Goal: Information Seeking & Learning: Understand process/instructions

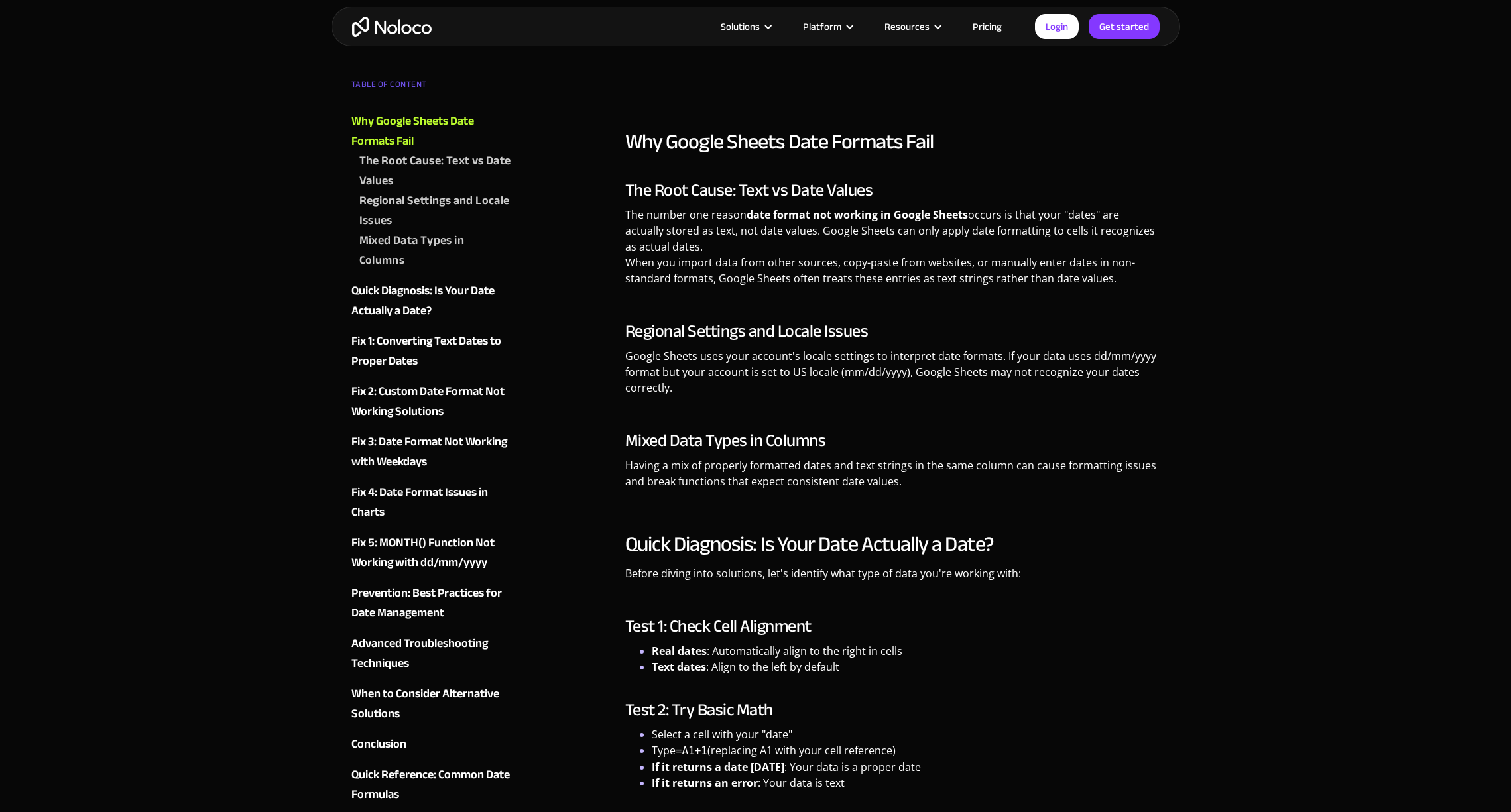
drag, startPoint x: 648, startPoint y: 249, endPoint x: 670, endPoint y: 250, distance: 22.0
click at [648, 249] on p "The number one reason date format not working in Google Sheets occurs is that y…" at bounding box center [893, 251] width 535 height 89
drag, startPoint x: 566, startPoint y: 221, endPoint x: 612, endPoint y: 240, distance: 49.8
click at [800, 264] on p "The number one reason date format not working in Google Sheets occurs is that y…" at bounding box center [893, 251] width 535 height 89
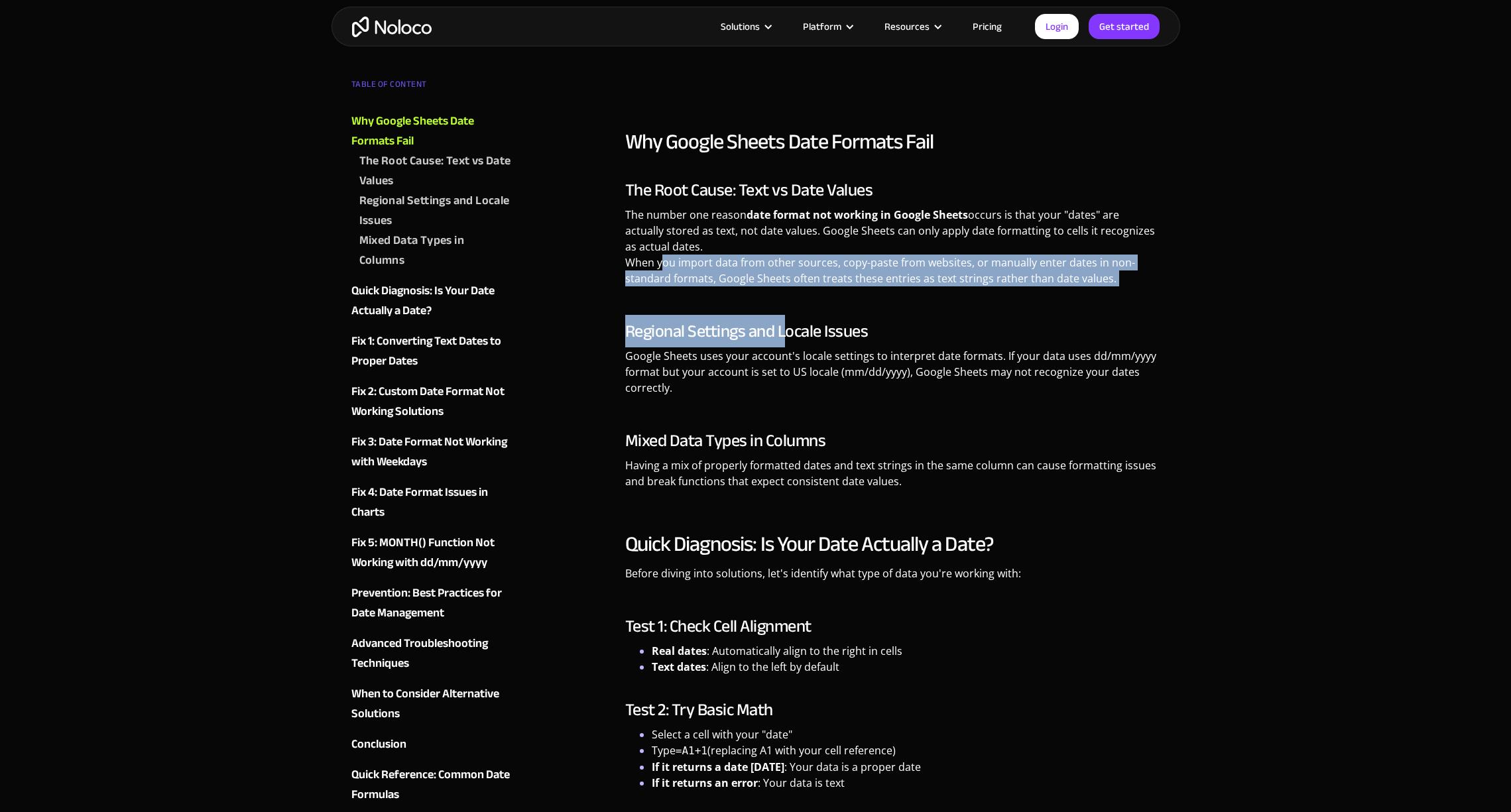
drag, startPoint x: 665, startPoint y: 261, endPoint x: 844, endPoint y: 371, distance: 210.1
click at [782, 336] on div "Why Google Sheets Date Formats Fail The Root Cause: Text vs Date Values The num…" at bounding box center [893, 313] width 535 height 370
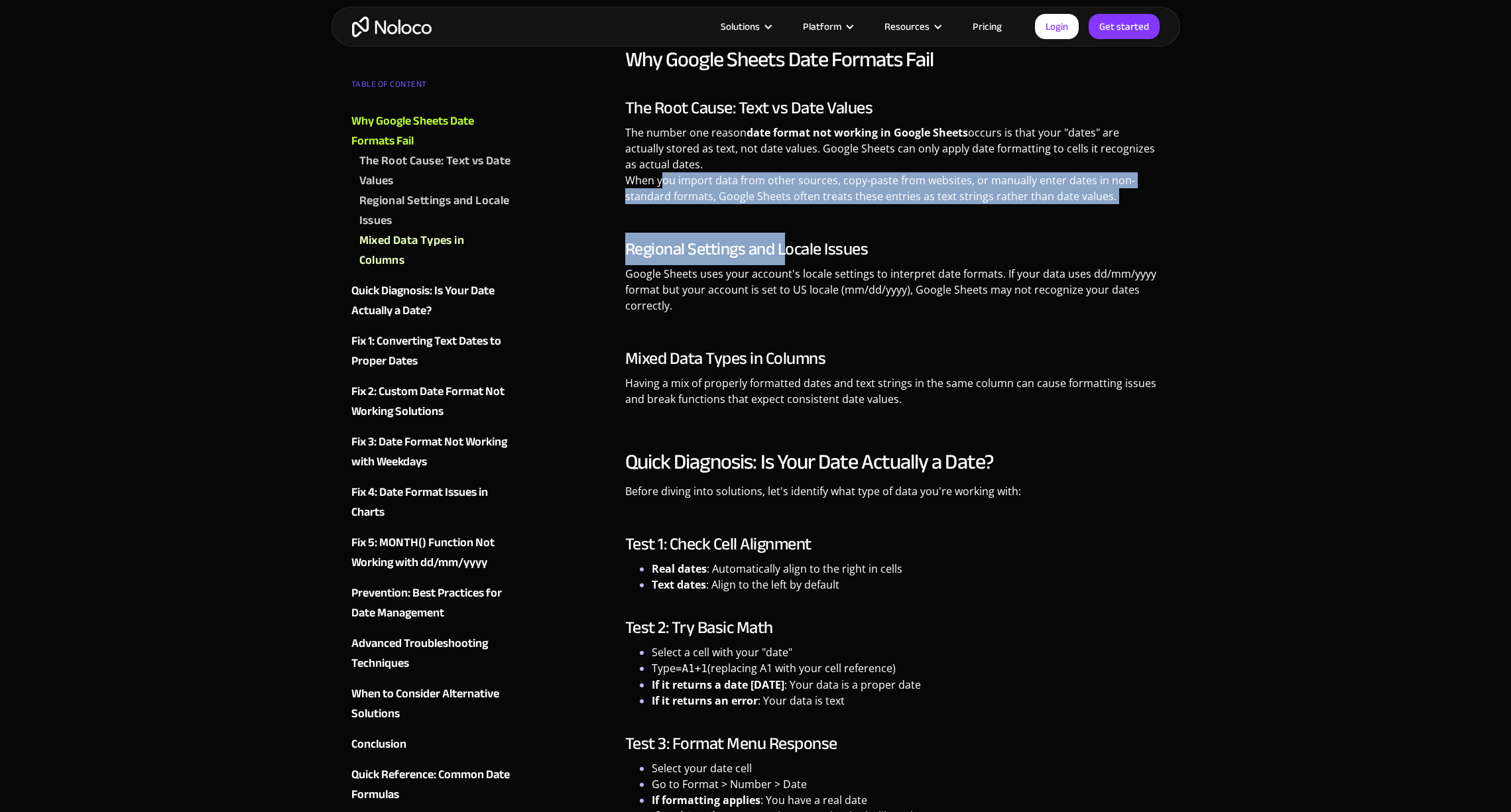
scroll to position [1358, 0]
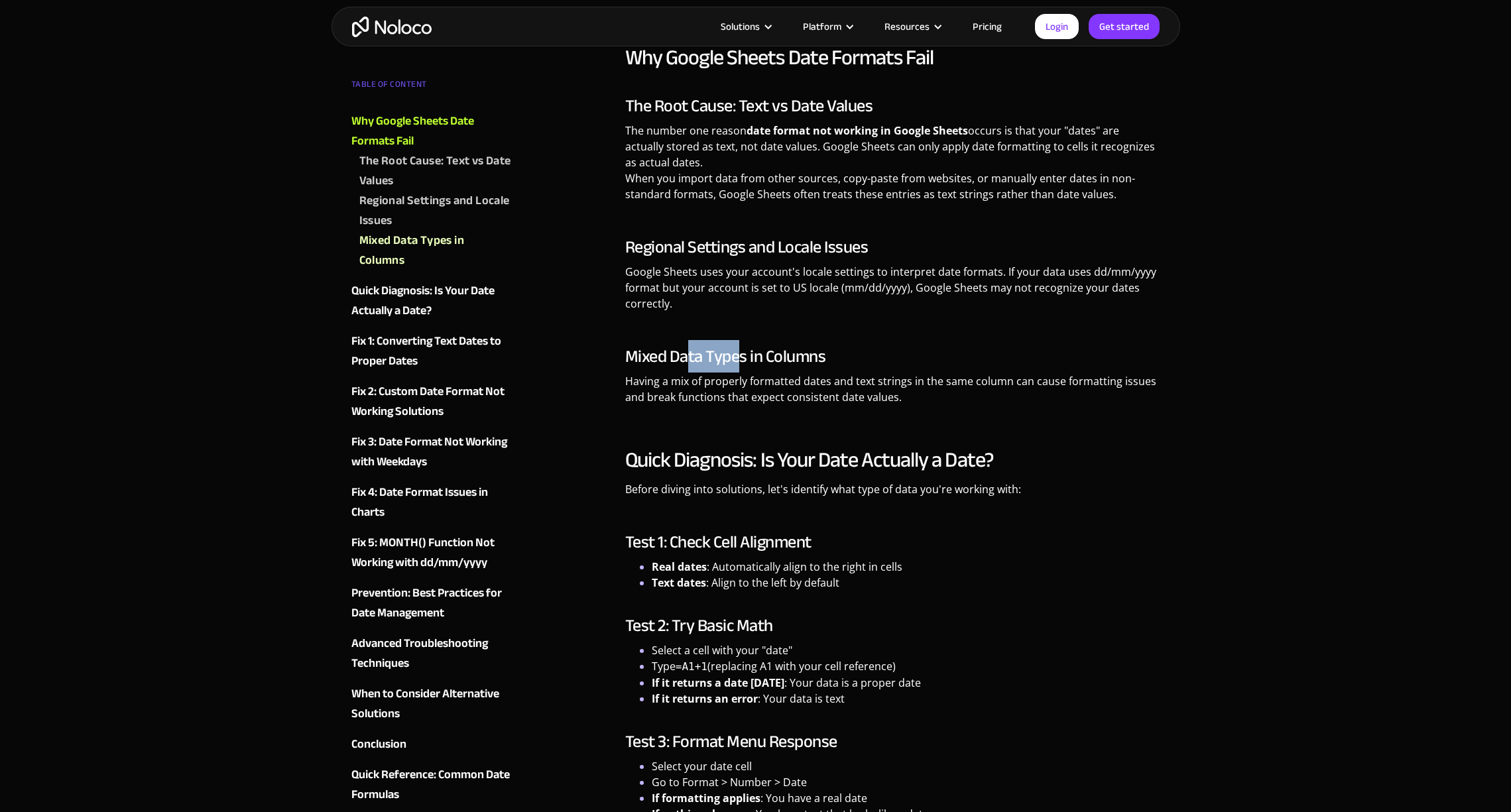
click at [738, 358] on h3 "Mixed Data Types in Columns" at bounding box center [893, 356] width 535 height 20
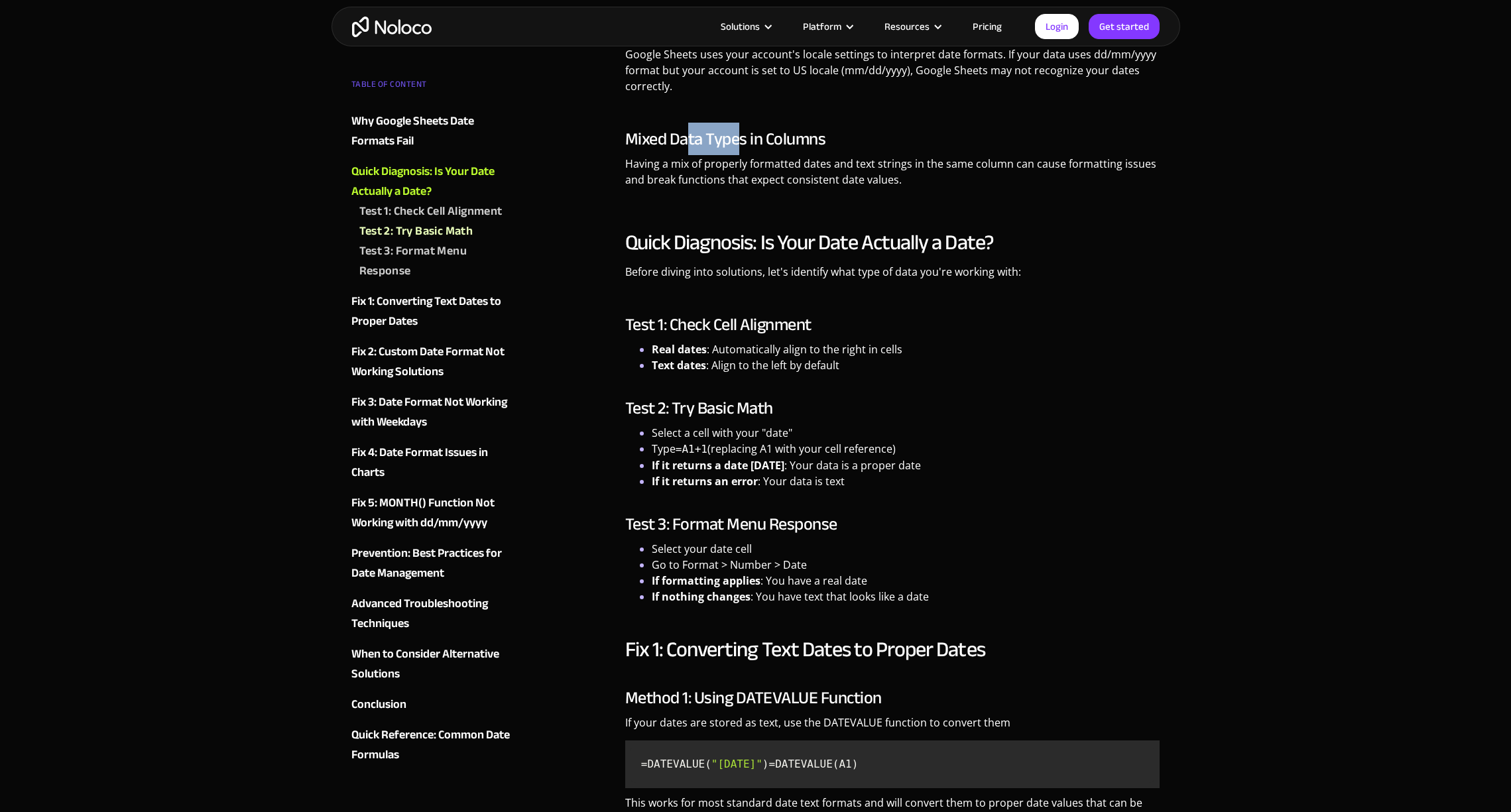
scroll to position [1576, 0]
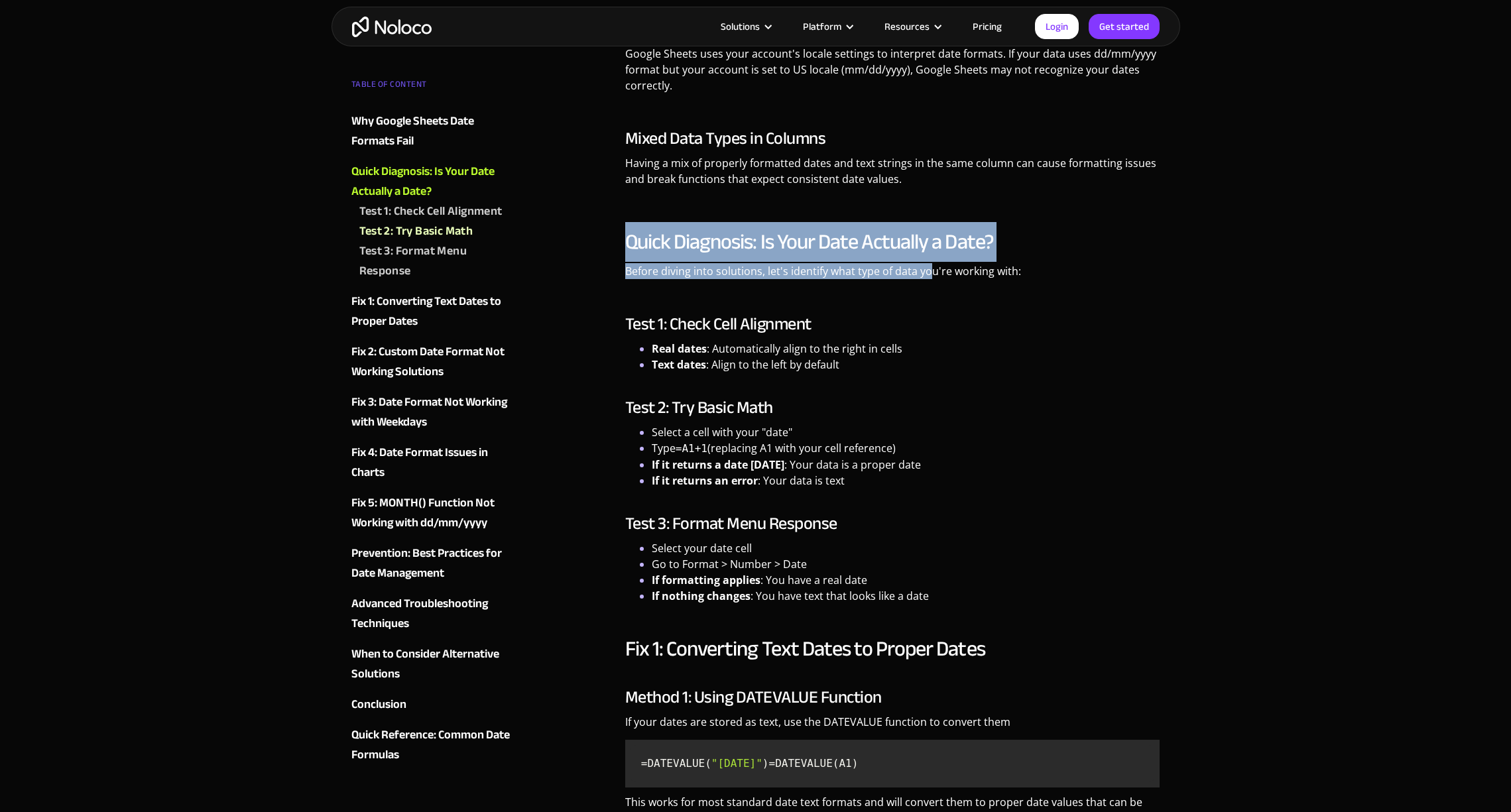
drag, startPoint x: 786, startPoint y: 224, endPoint x: 925, endPoint y: 267, distance: 145.5
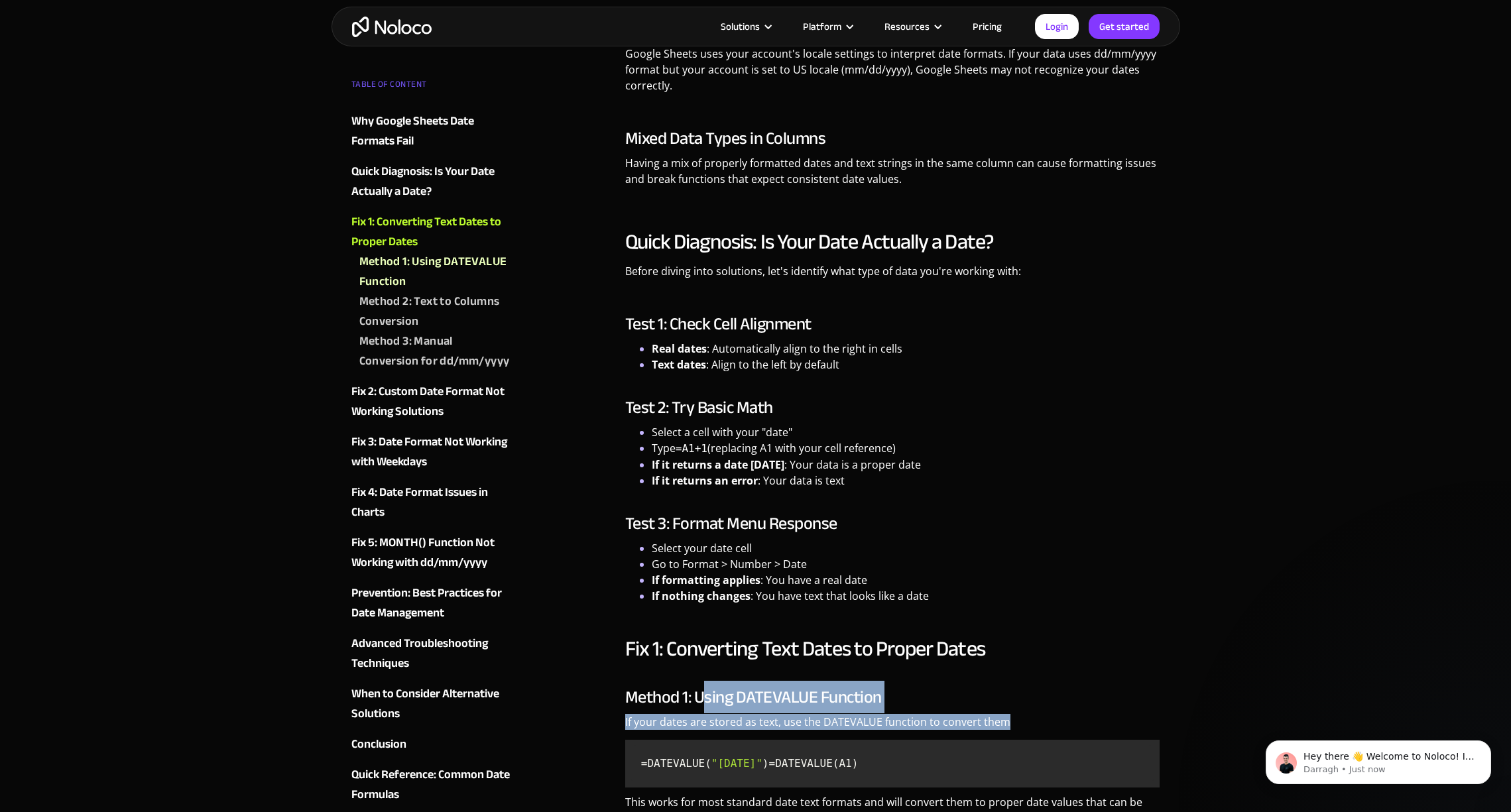
scroll to position [1577, 0]
drag, startPoint x: 708, startPoint y: 400, endPoint x: 900, endPoint y: 426, distance: 193.8
click at [899, 686] on div "Method 1: Using DATEVALUE Function If your dates are stored as text, use the DA…" at bounding box center [893, 760] width 535 height 149
drag, startPoint x: 862, startPoint y: 427, endPoint x: 784, endPoint y: 439, distance: 78.9
click at [859, 713] on p "If your dates are stored as text, use the DATEVALUE function to convert them" at bounding box center [893, 725] width 535 height 25
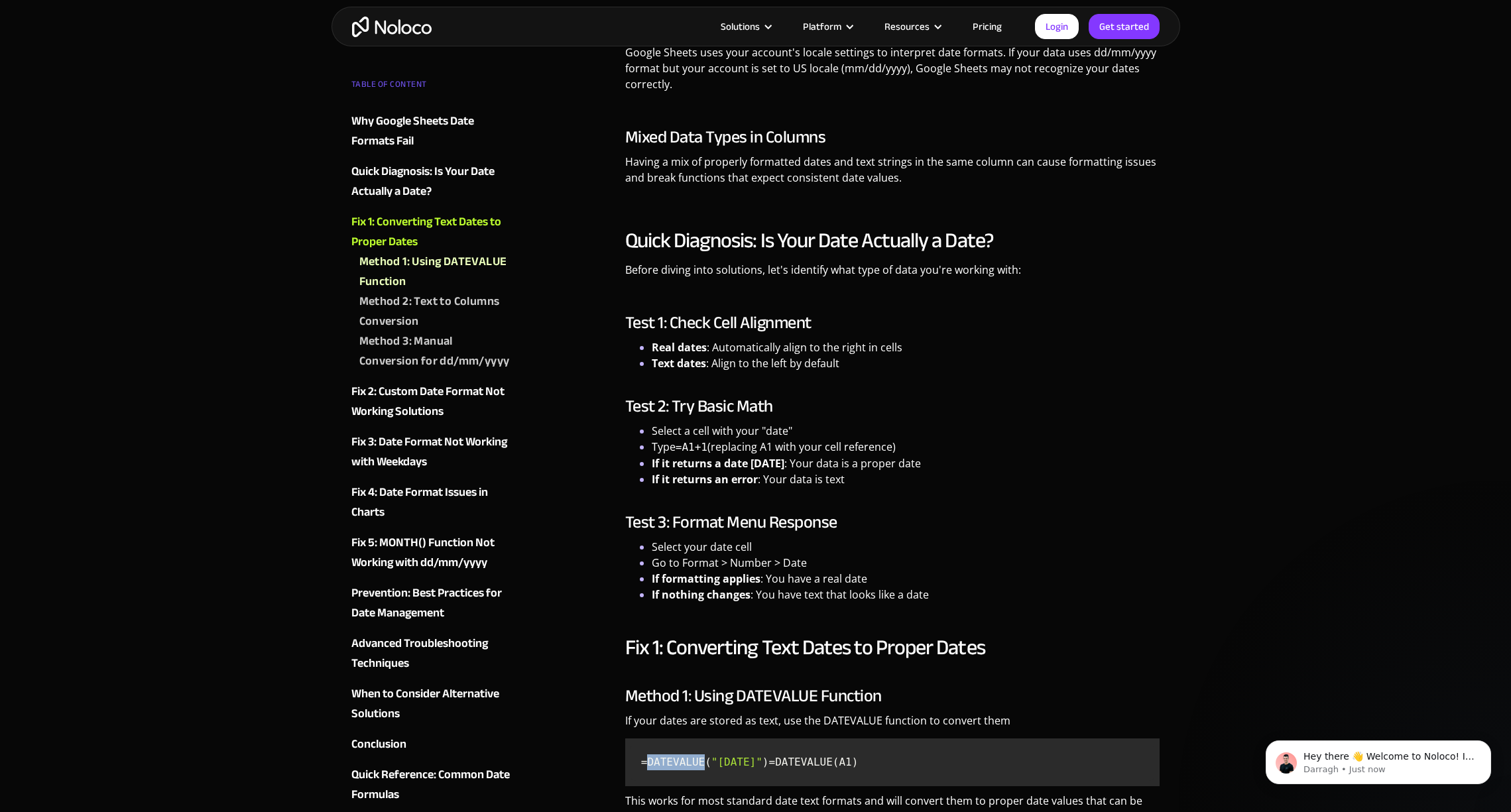
drag, startPoint x: 646, startPoint y: 455, endPoint x: 703, endPoint y: 456, distance: 57.0
click at [705, 756] on span "=DATEVALUE(" at bounding box center [676, 762] width 71 height 13
drag, startPoint x: 636, startPoint y: 457, endPoint x: 676, endPoint y: 472, distance: 42.7
click at [679, 743] on code "=DATEVALUE( "12/25/2024" ) =DATEVALUE(A1)" at bounding box center [892, 762] width 524 height 37
drag, startPoint x: 676, startPoint y: 472, endPoint x: 669, endPoint y: 472, distance: 7.0
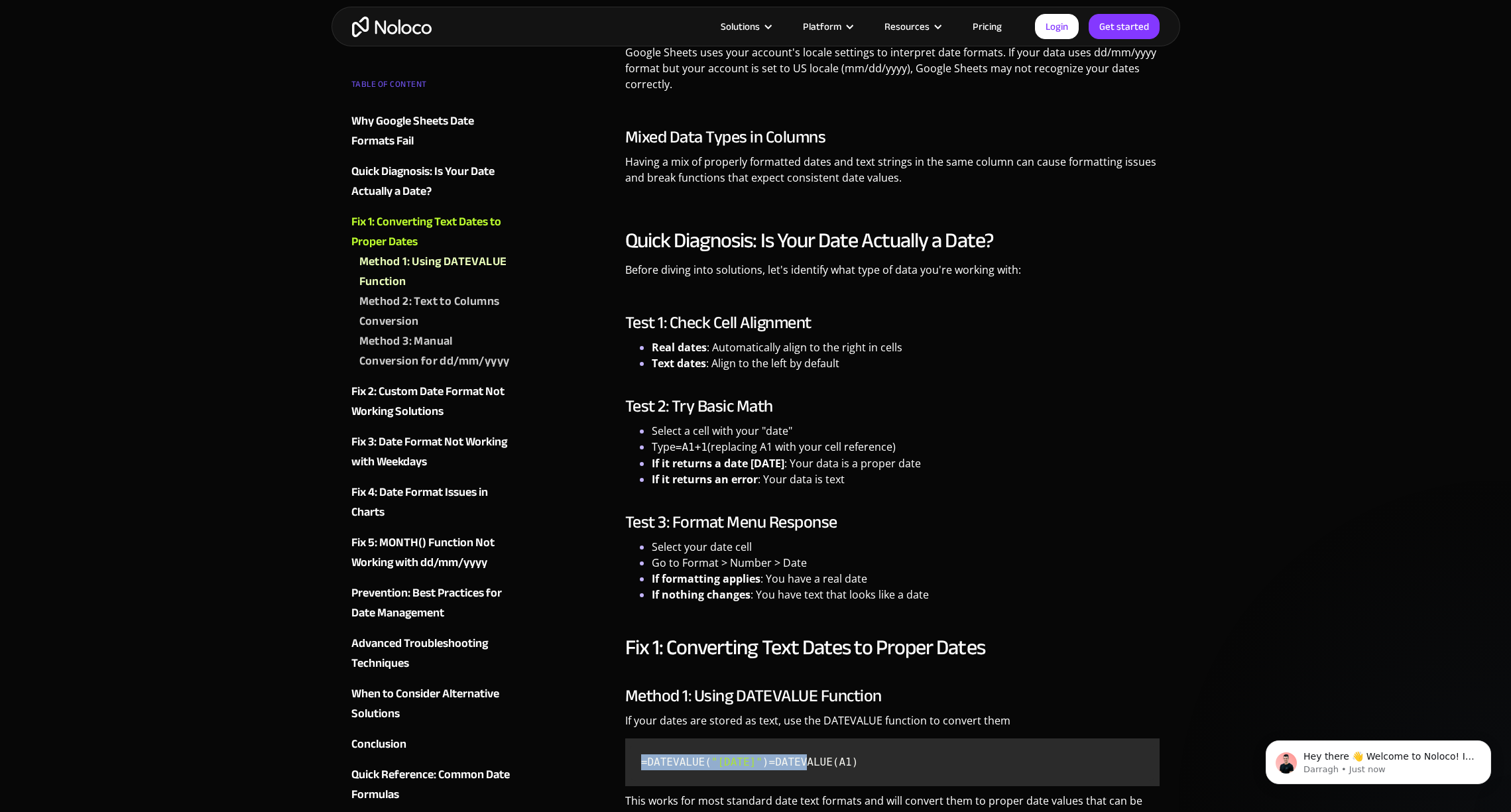
click at [673, 743] on code "=DATEVALUE( "12/25/2024" ) =DATEVALUE(A1)" at bounding box center [892, 762] width 524 height 37
drag, startPoint x: 633, startPoint y: 472, endPoint x: 768, endPoint y: 479, distance: 135.2
click at [768, 743] on code "=DATEVALUE( "12/25/2024" ) =DATEVALUE(A1)" at bounding box center [892, 762] width 524 height 37
copy code "=DATEVALUE(A1)"
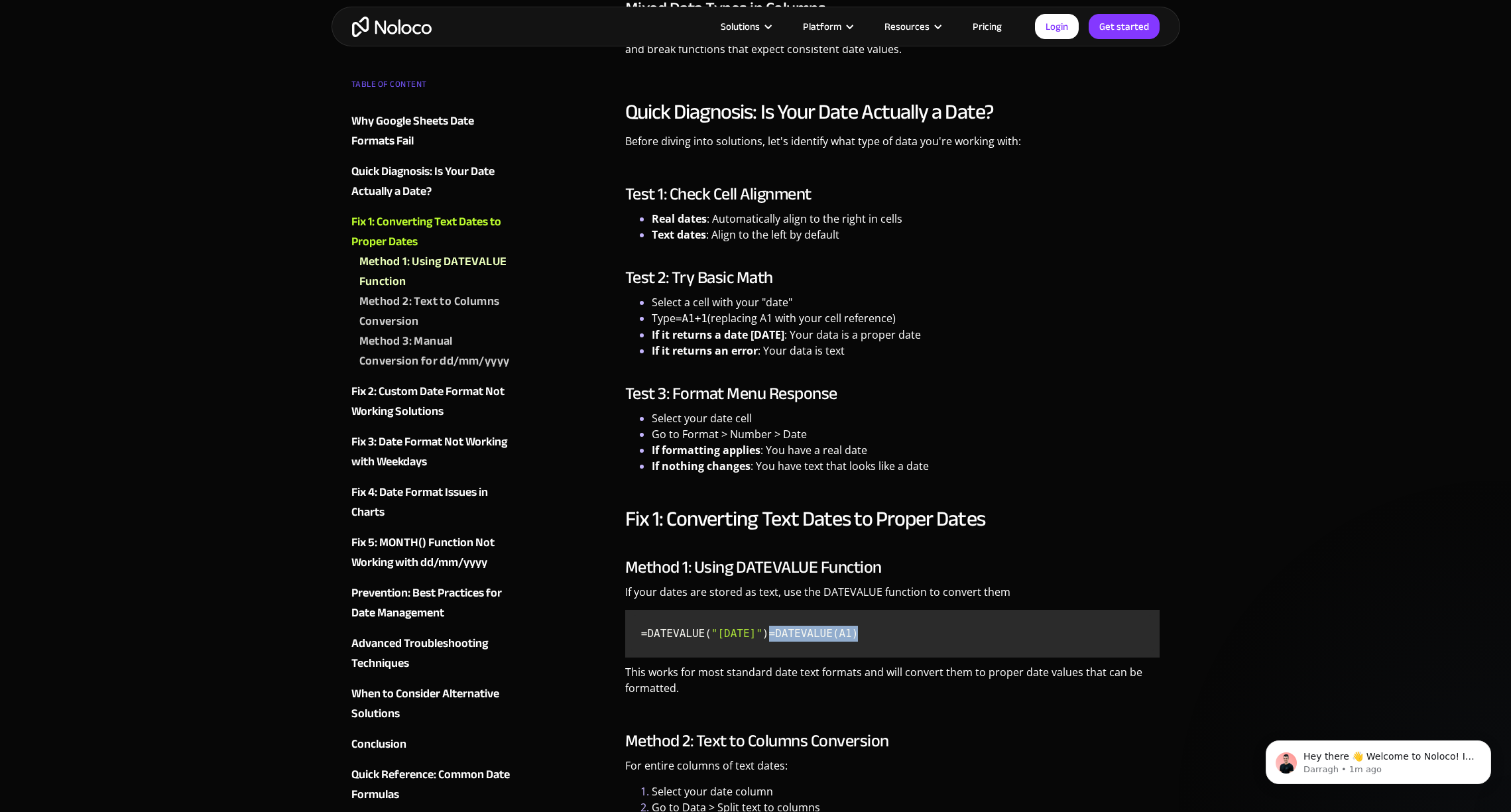
scroll to position [1708, 0]
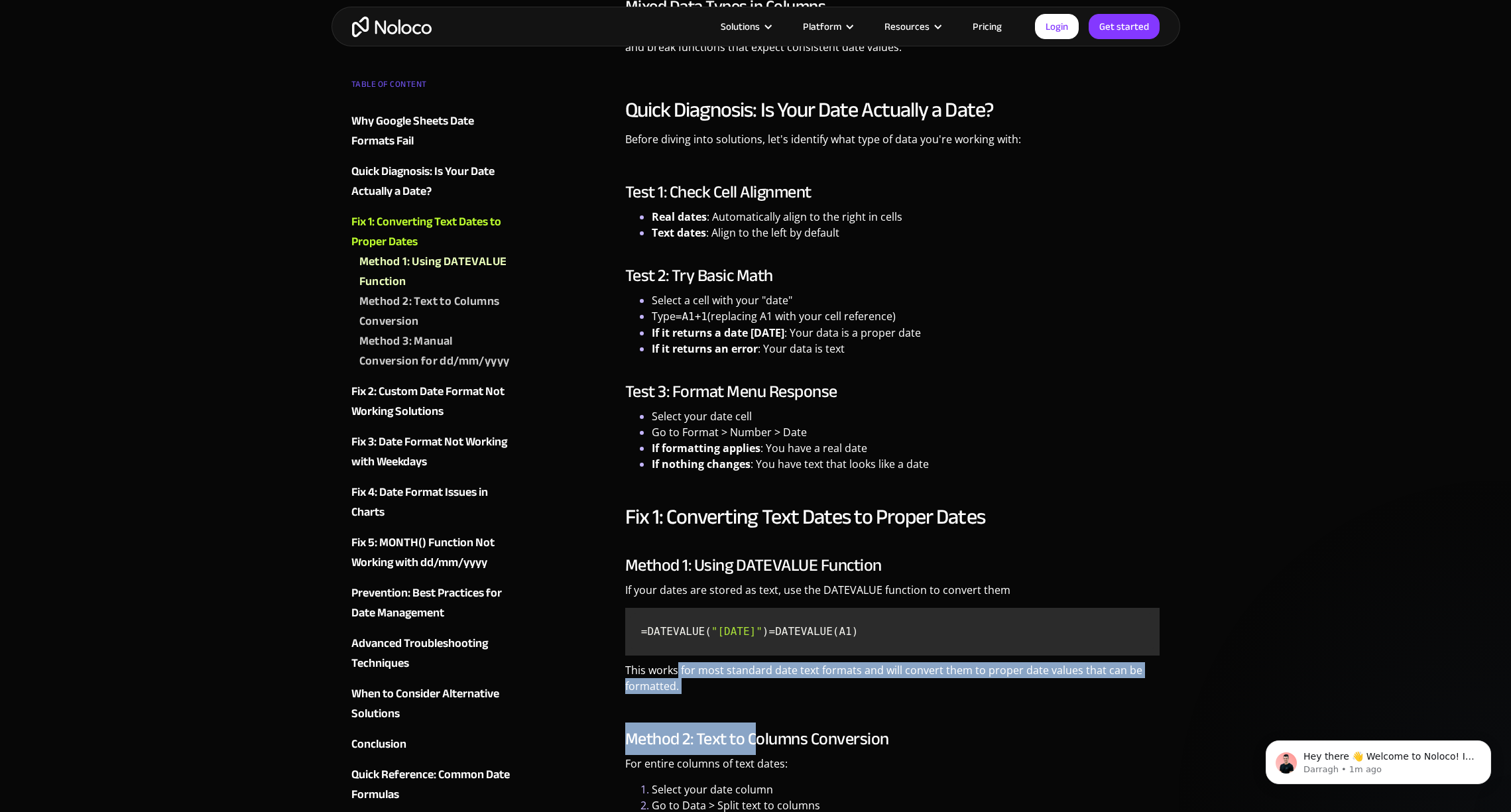
drag, startPoint x: 716, startPoint y: 385, endPoint x: 786, endPoint y: 499, distance: 133.8
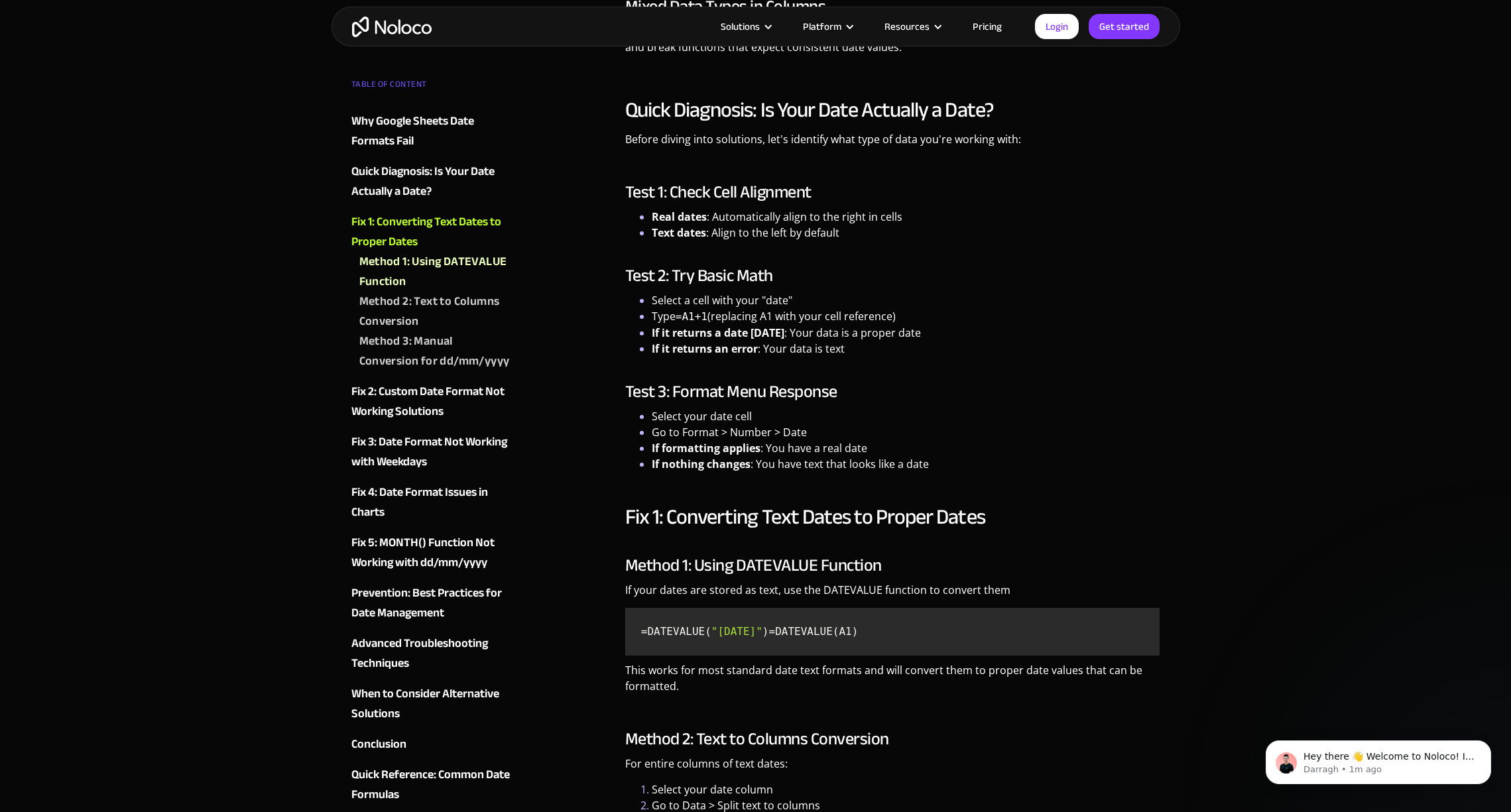
click at [798, 798] on li "Go to Data > Split text to columns" at bounding box center [906, 805] width 508 height 16
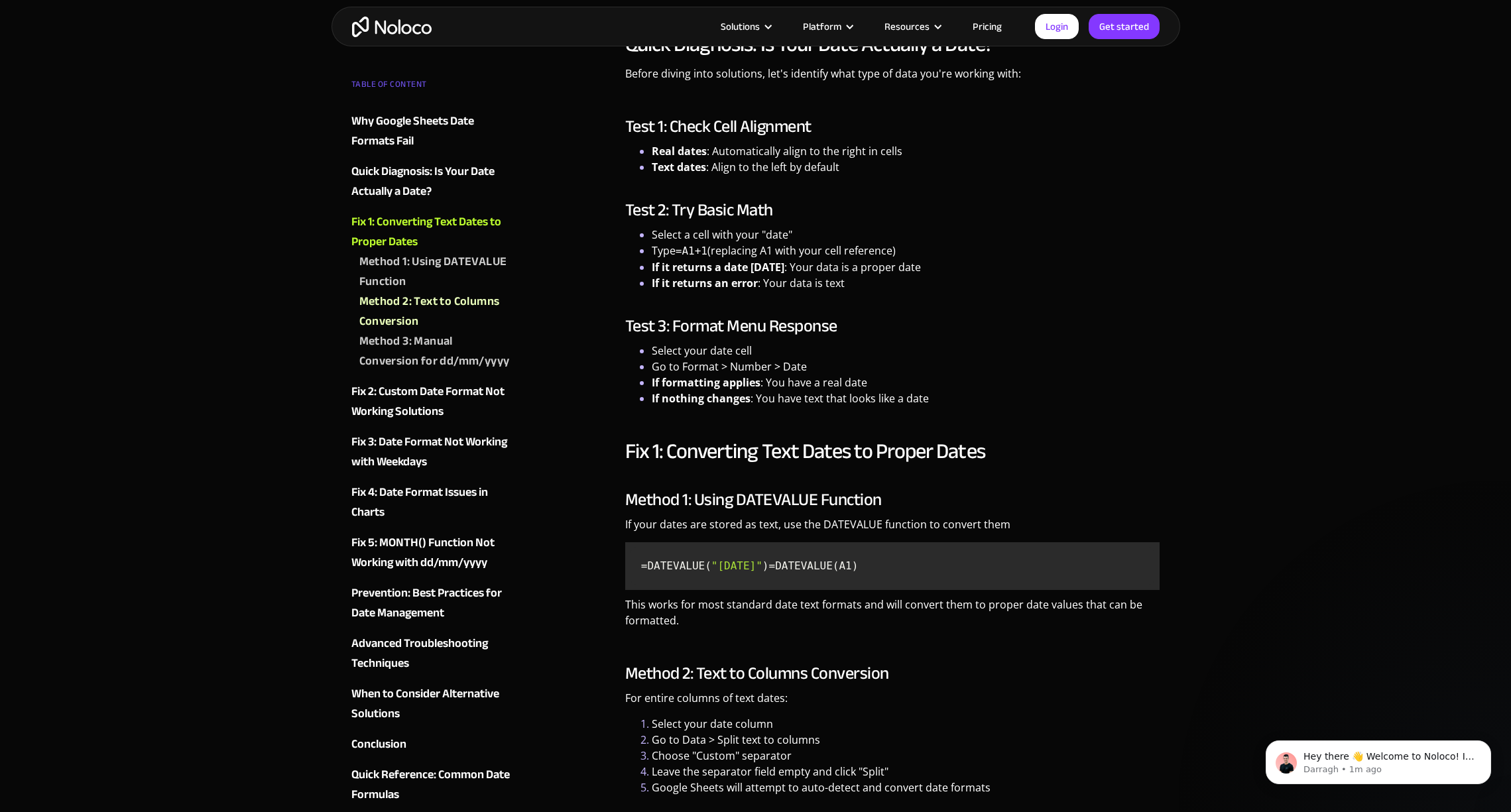
scroll to position [1775, 0]
drag, startPoint x: 754, startPoint y: 471, endPoint x: 871, endPoint y: 488, distance: 118.2
click at [825, 714] on ol "Select your date column Go to Data > Split text to columns Choose "Custom" sepa…" at bounding box center [893, 754] width 535 height 80
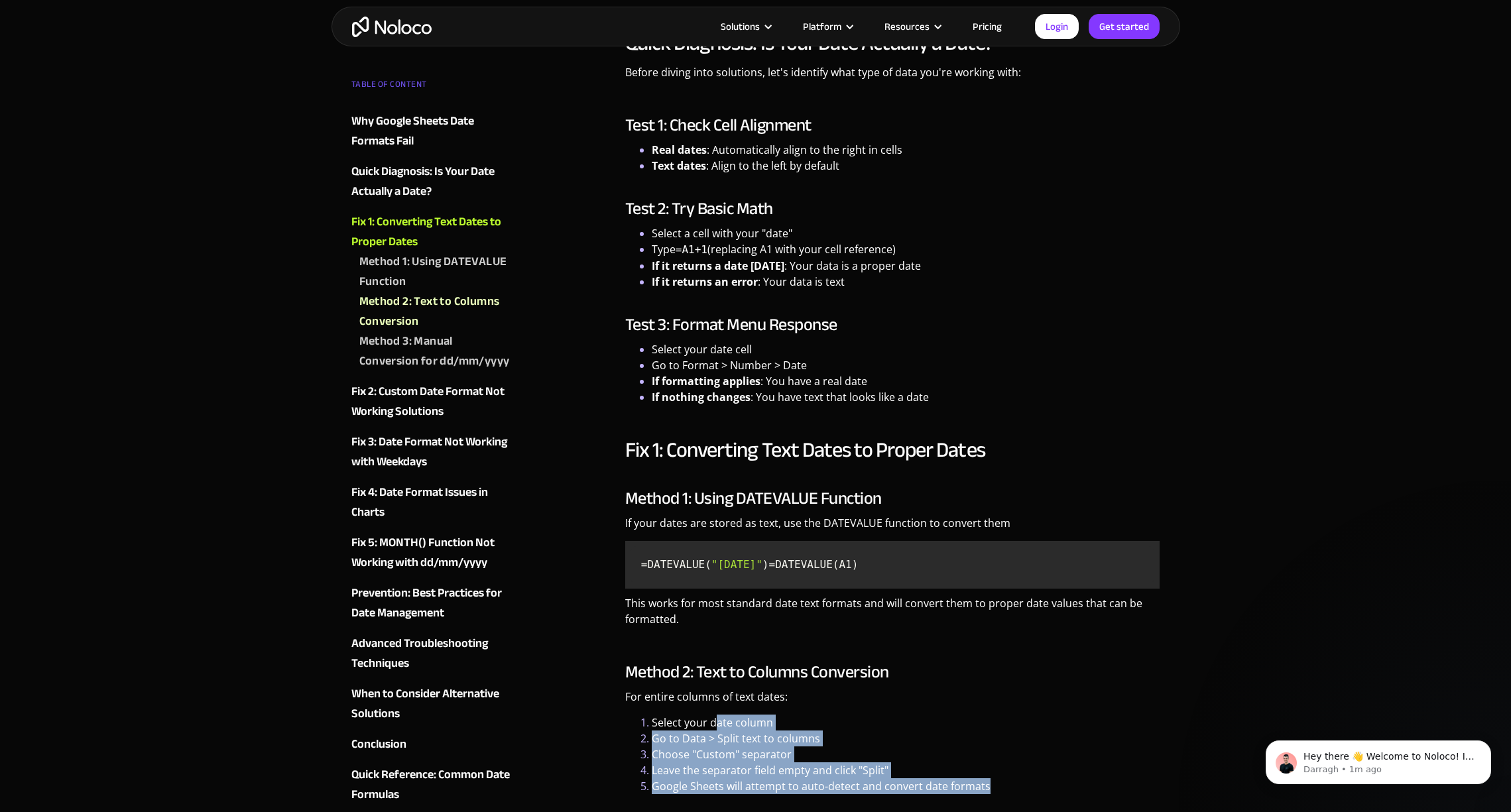
drag, startPoint x: 937, startPoint y: 497, endPoint x: 716, endPoint y: 428, distance: 231.5
click at [716, 714] on ol "Select your date column Go to Data > Split text to columns Choose "Custom" sepa…" at bounding box center [893, 754] width 535 height 80
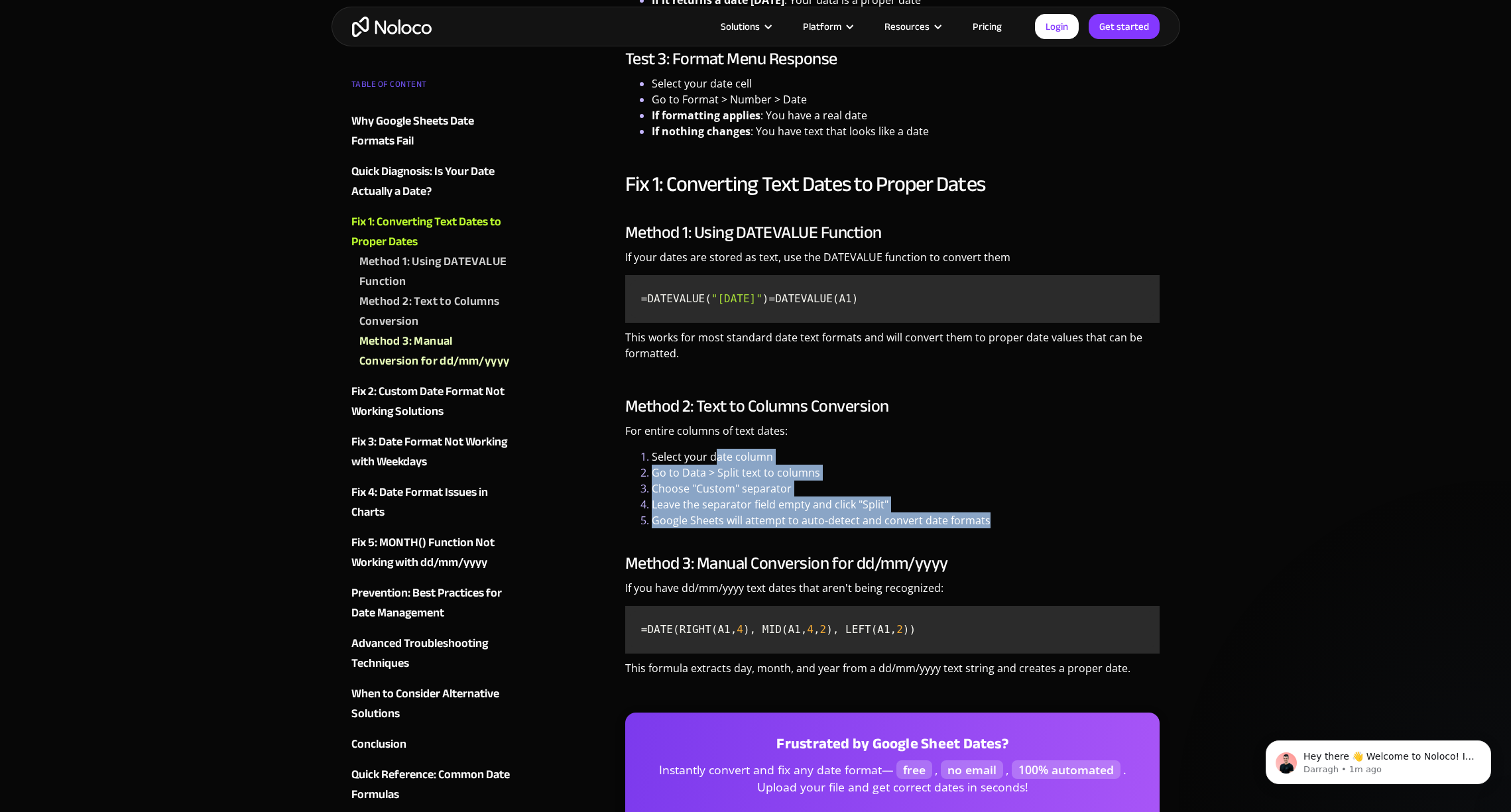
scroll to position [2054, 0]
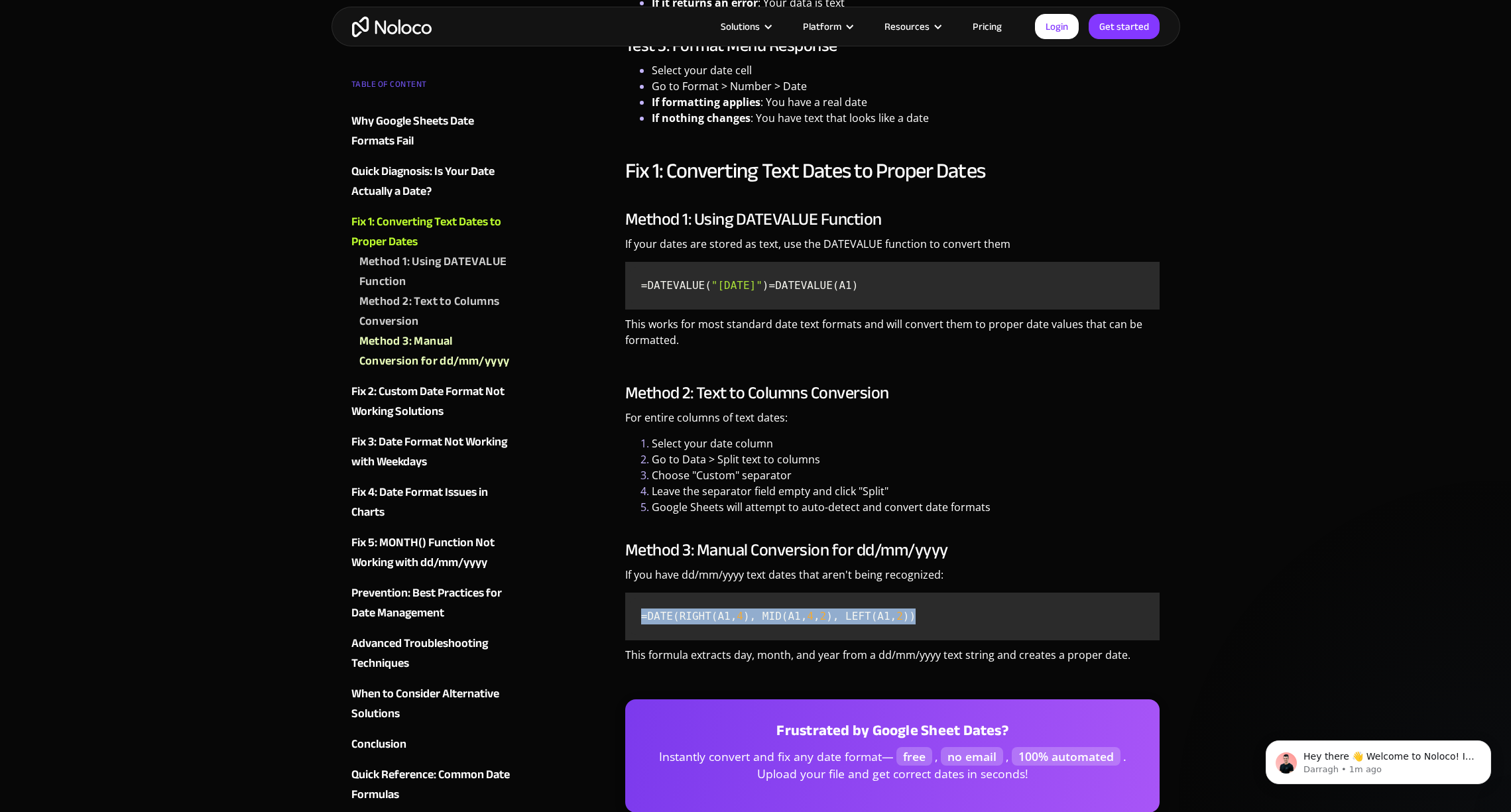
drag, startPoint x: 641, startPoint y: 327, endPoint x: 979, endPoint y: 327, distance: 338.0
click at [979, 598] on code "=DATE(RIGHT(A1, 4 ), MID(A1, 4 , 2 ), LEFT(A1, 2 ))" at bounding box center [892, 617] width 524 height 37
copy code "=DATE(RIGHT(A1, 4 ), MID(A1, 4 , 2 ), LEFT(A1, 2 ))"
